Goal: Information Seeking & Learning: Learn about a topic

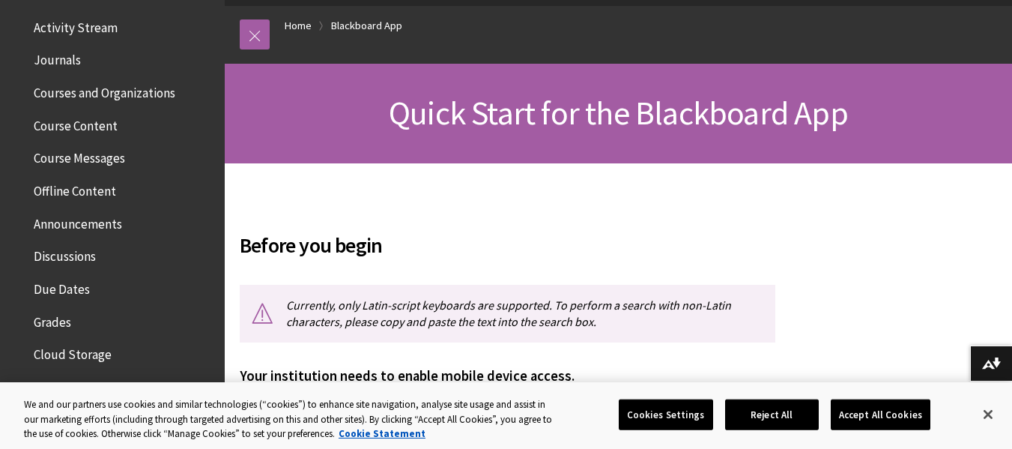
scroll to position [415, 0]
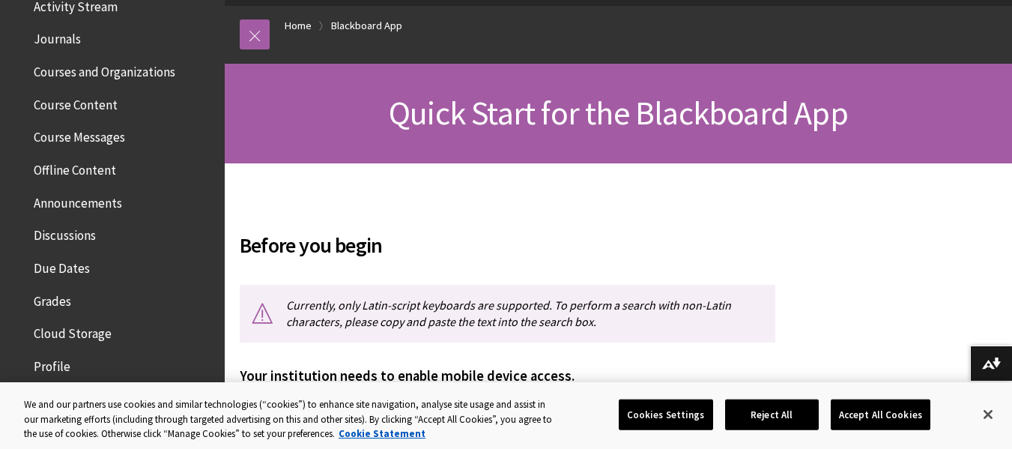
click at [55, 295] on span "Grades" at bounding box center [52, 298] width 37 height 20
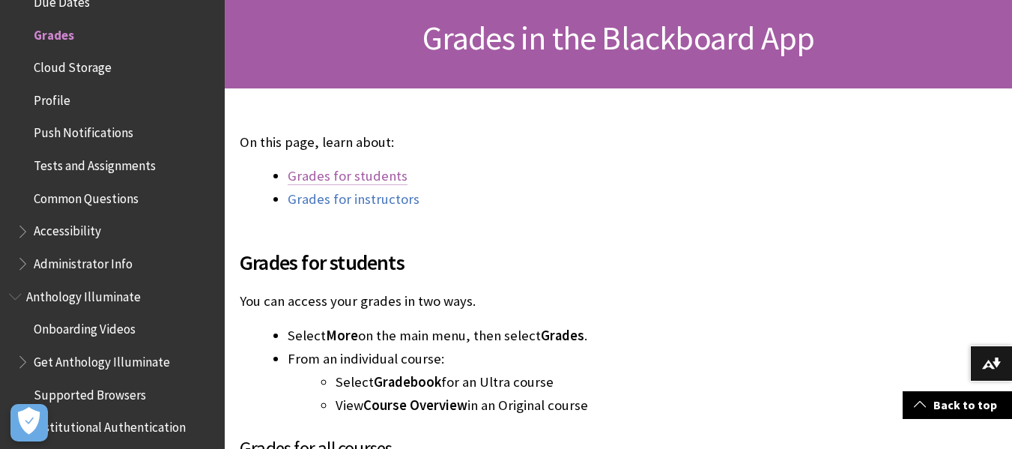
click at [370, 172] on link "Grades for students" at bounding box center [348, 176] width 120 height 18
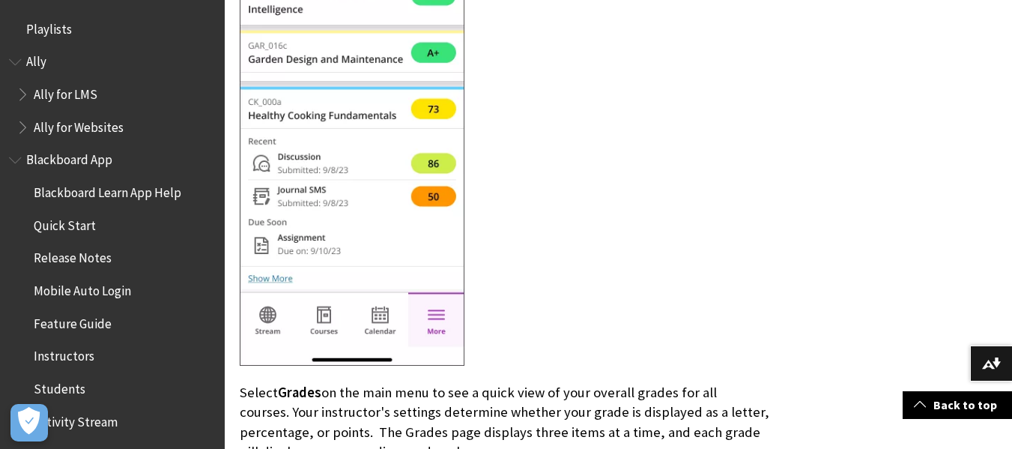
click at [69, 167] on span "Blackboard App" at bounding box center [69, 158] width 86 height 20
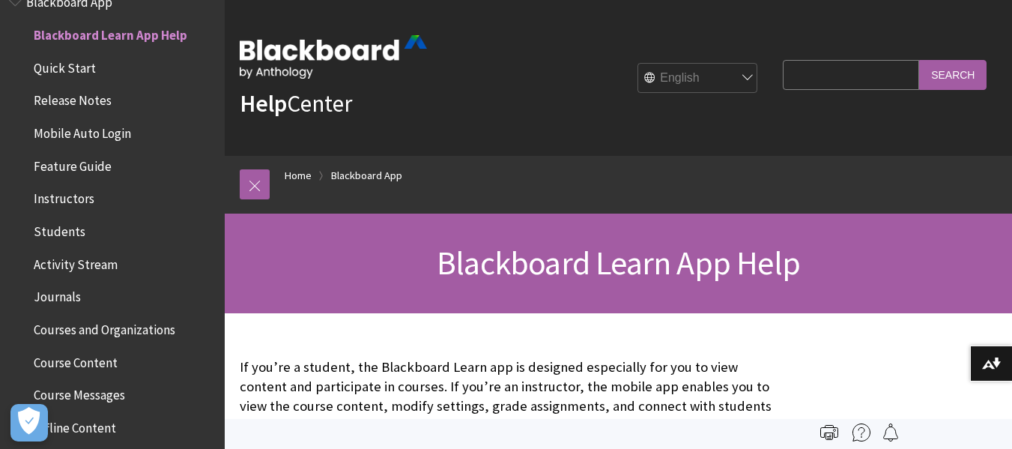
click at [446, 118] on div "Help Center English عربية Català Cymraeg Deutsch Español Suomi Français עברית I…" at bounding box center [618, 78] width 787 height 156
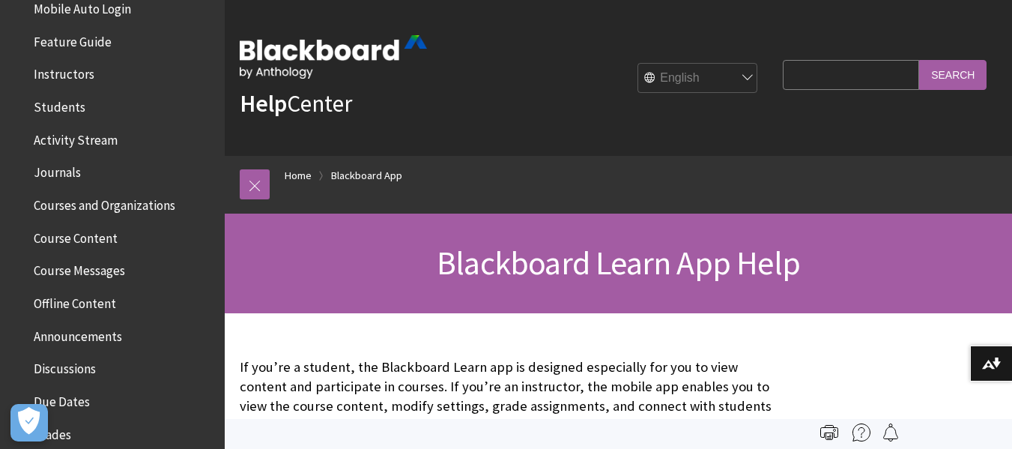
scroll to position [307, 0]
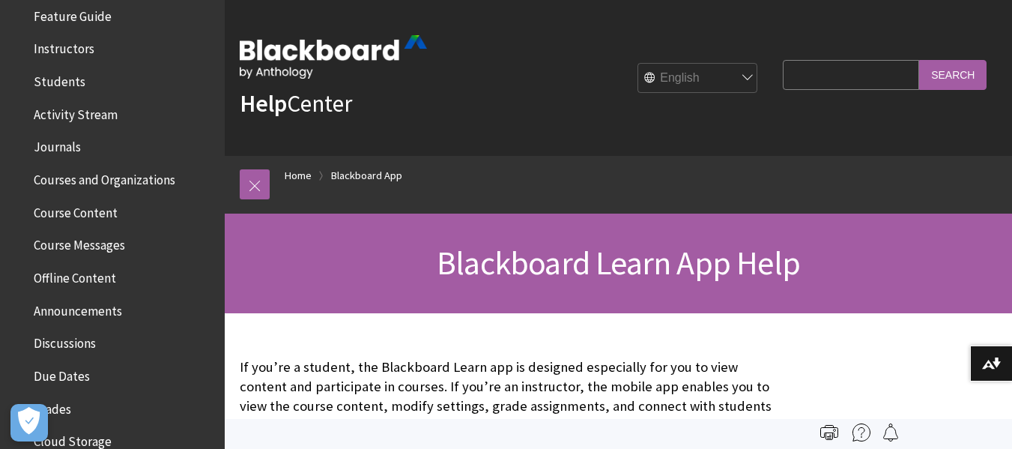
click at [126, 180] on span "Courses and Organizations" at bounding box center [105, 177] width 142 height 20
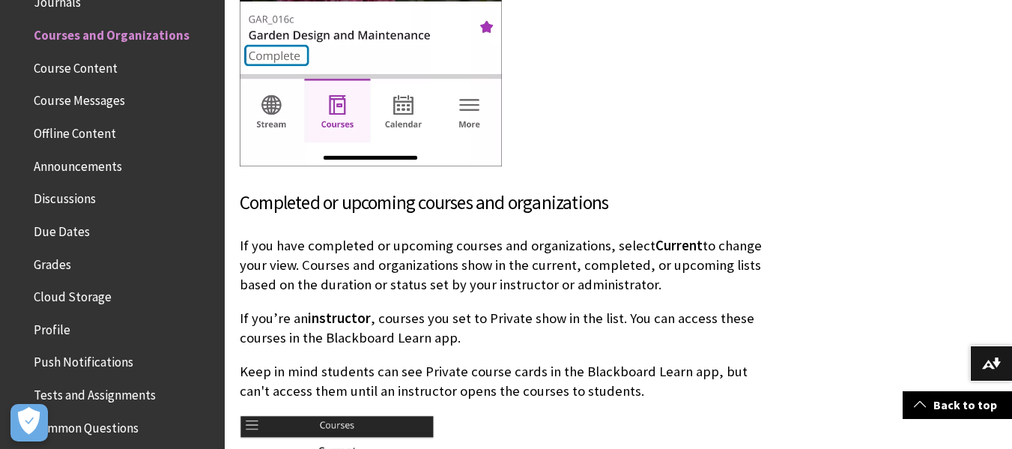
scroll to position [2322, 0]
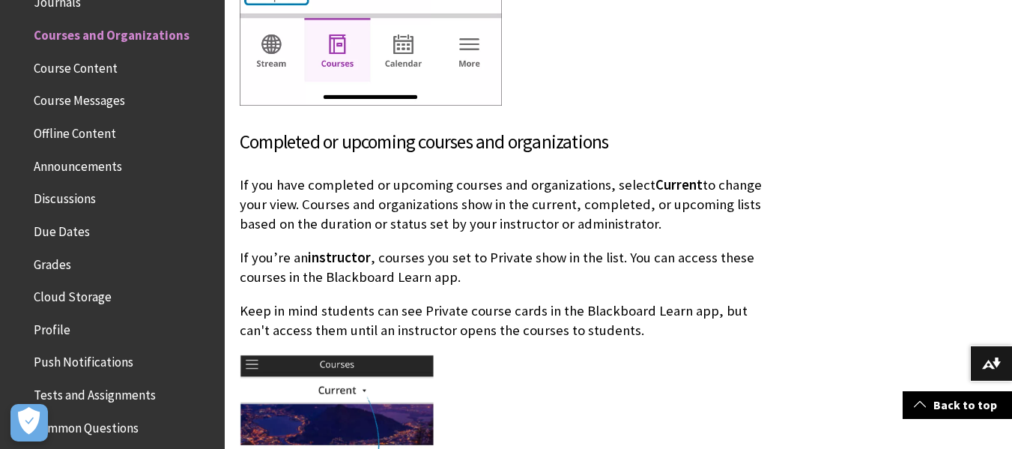
drag, startPoint x: 359, startPoint y: 213, endPoint x: 350, endPoint y: 218, distance: 10.7
click at [350, 218] on p "If you have completed or upcoming courses and organizations, select Current to …" at bounding box center [508, 204] width 536 height 59
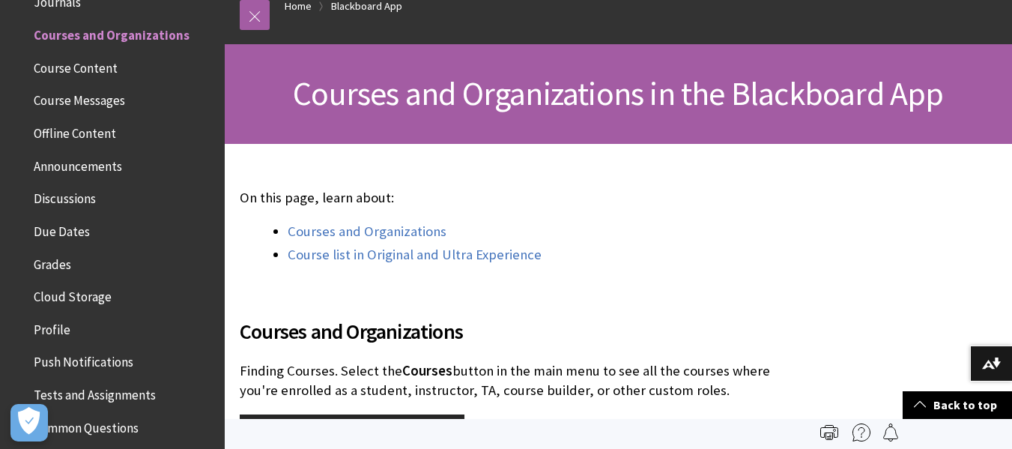
scroll to position [166, 0]
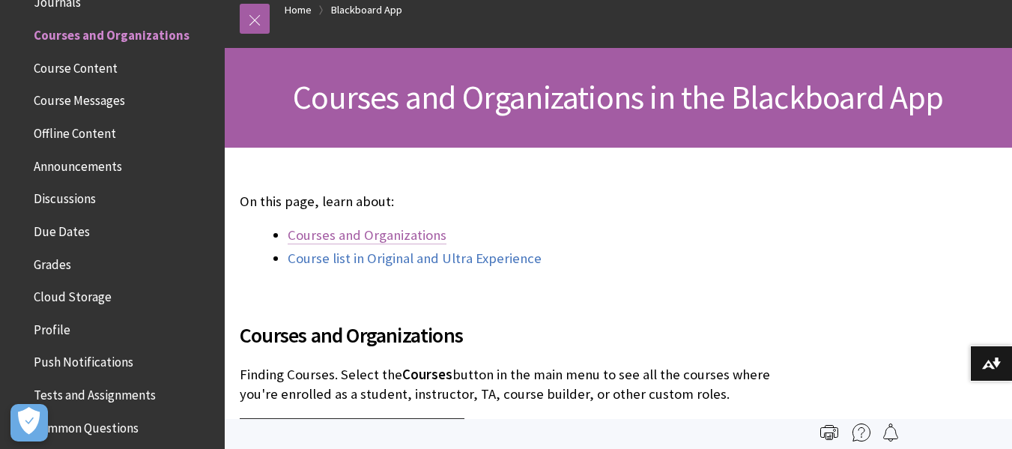
click at [374, 236] on link "Courses and Organizations" at bounding box center [367, 235] width 159 height 18
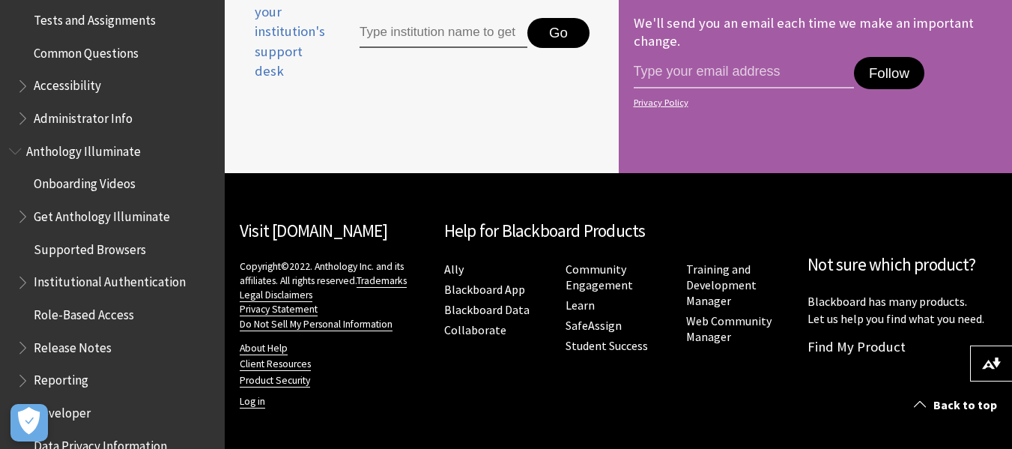
scroll to position [901, 0]
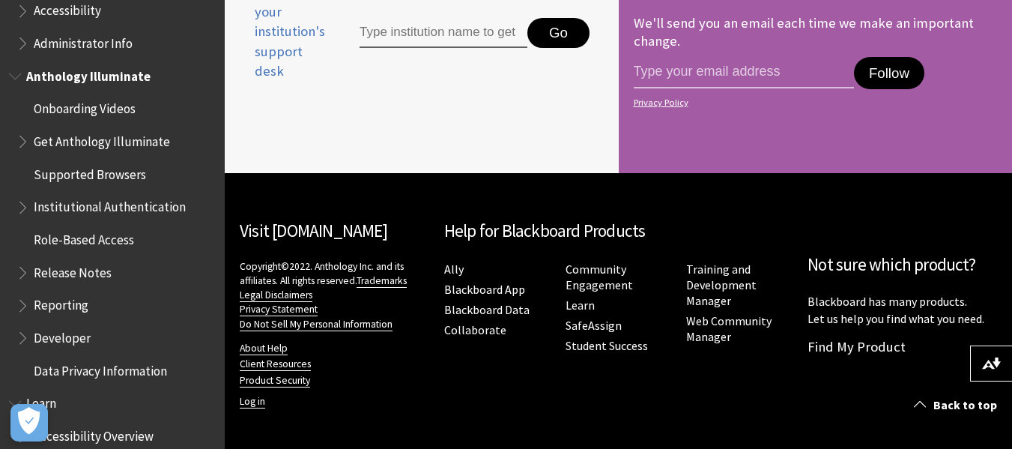
click at [67, 309] on span "Reporting" at bounding box center [61, 303] width 55 height 20
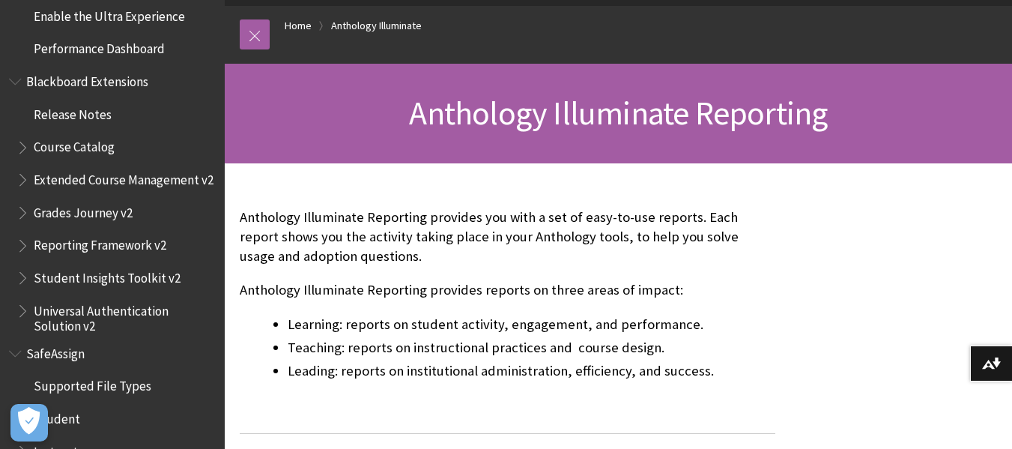
scroll to position [1906, 0]
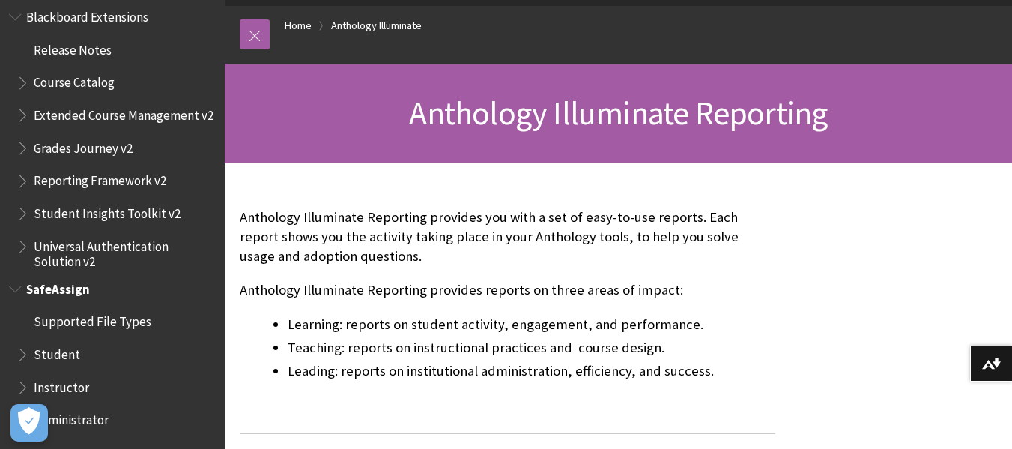
drag, startPoint x: 71, startPoint y: 354, endPoint x: 43, endPoint y: 352, distance: 27.8
click at [43, 352] on span "Student" at bounding box center [57, 352] width 46 height 20
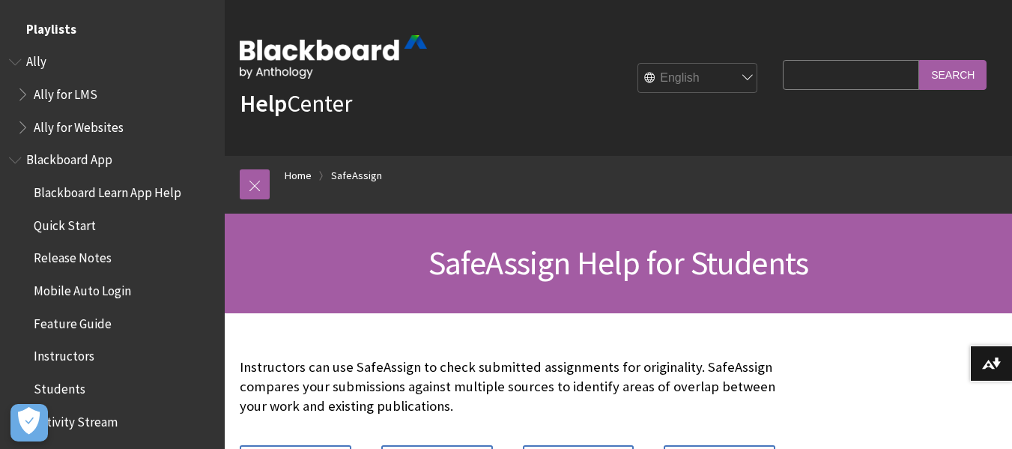
click at [73, 25] on span "Playlists" at bounding box center [112, 28] width 207 height 25
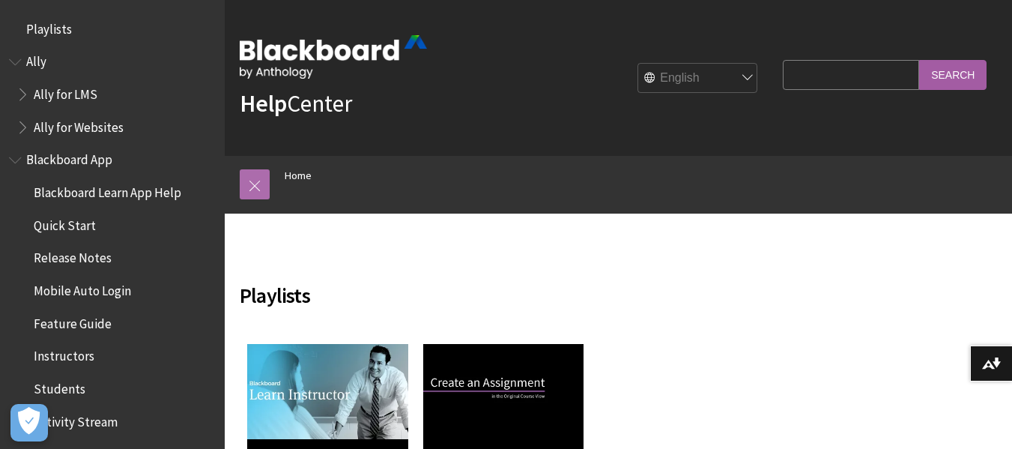
click at [246, 185] on link at bounding box center [255, 184] width 30 height 30
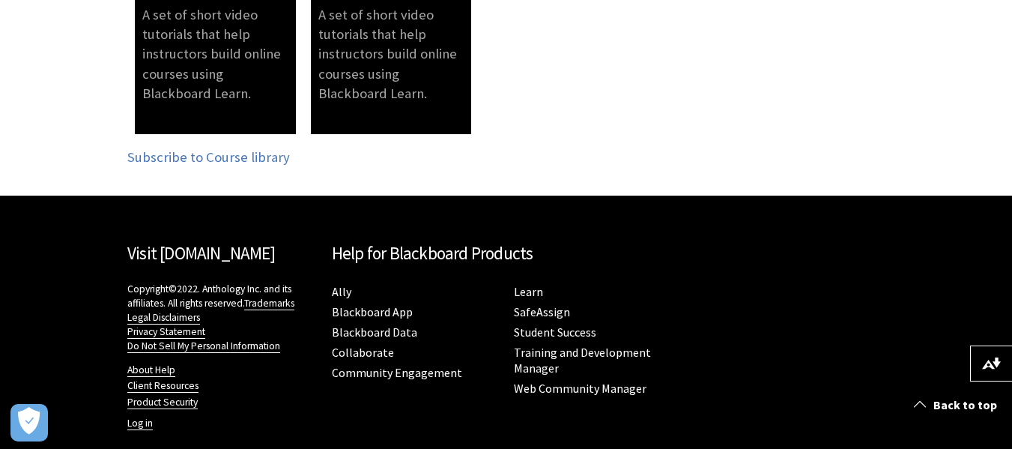
scroll to position [524, 0]
